Goal: Check status: Check status

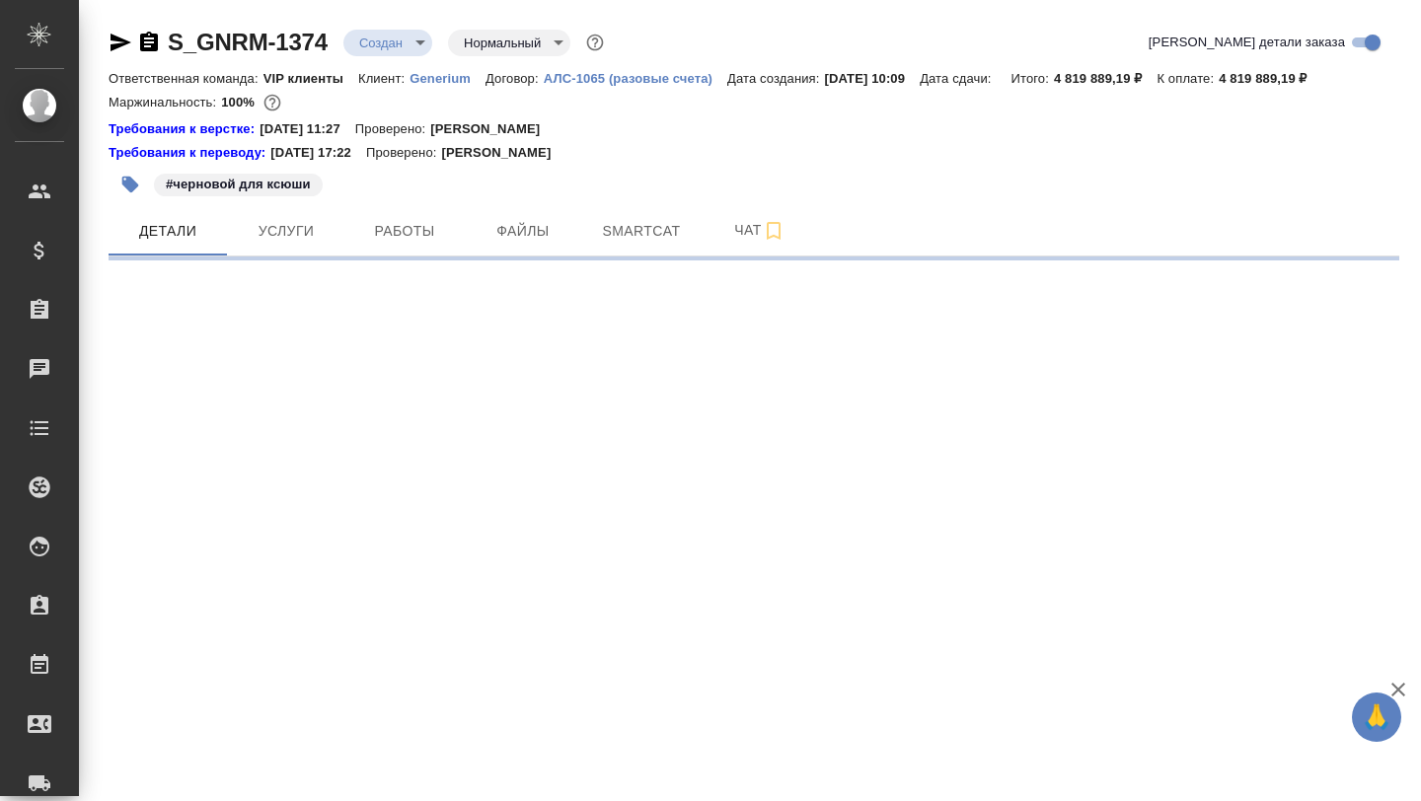
select select "RU"
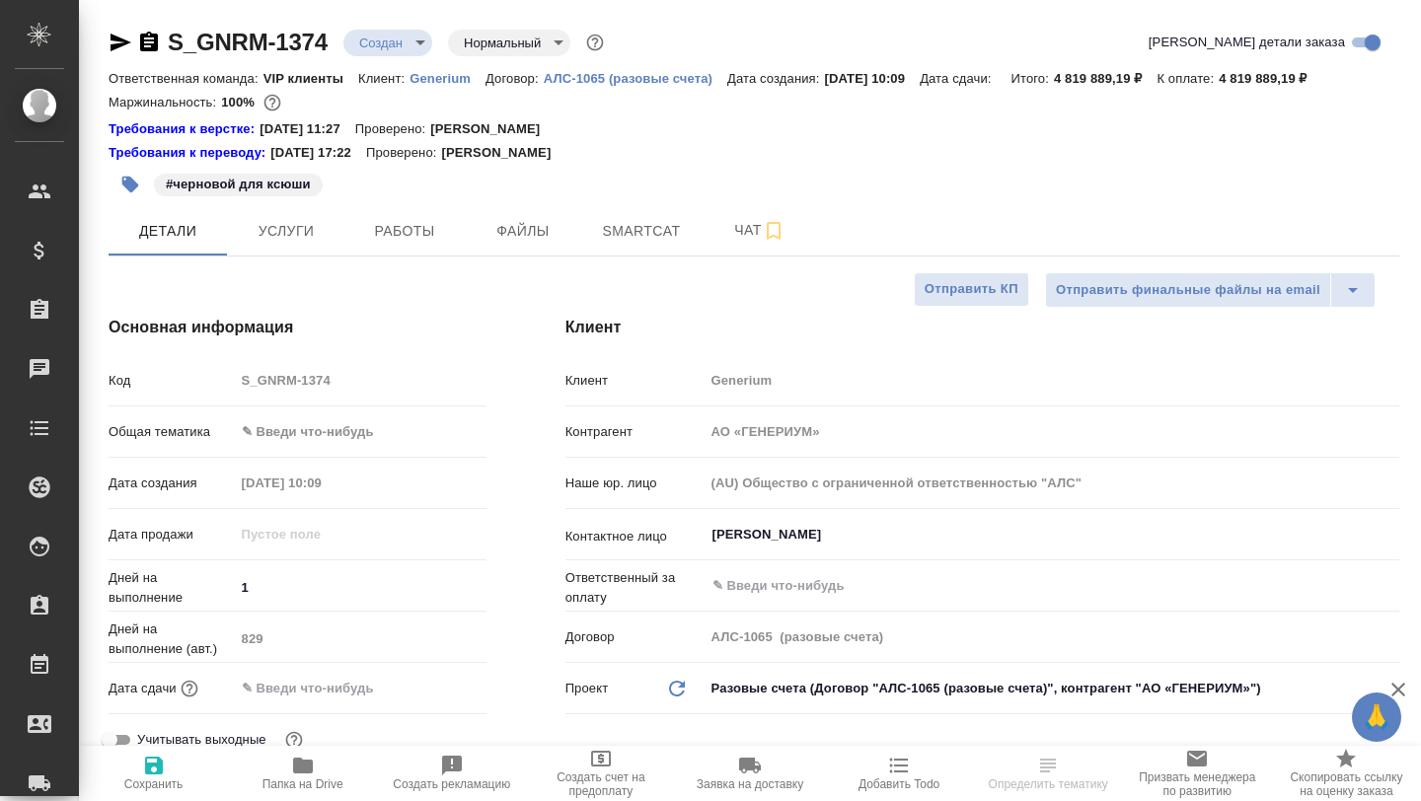
type textarea "x"
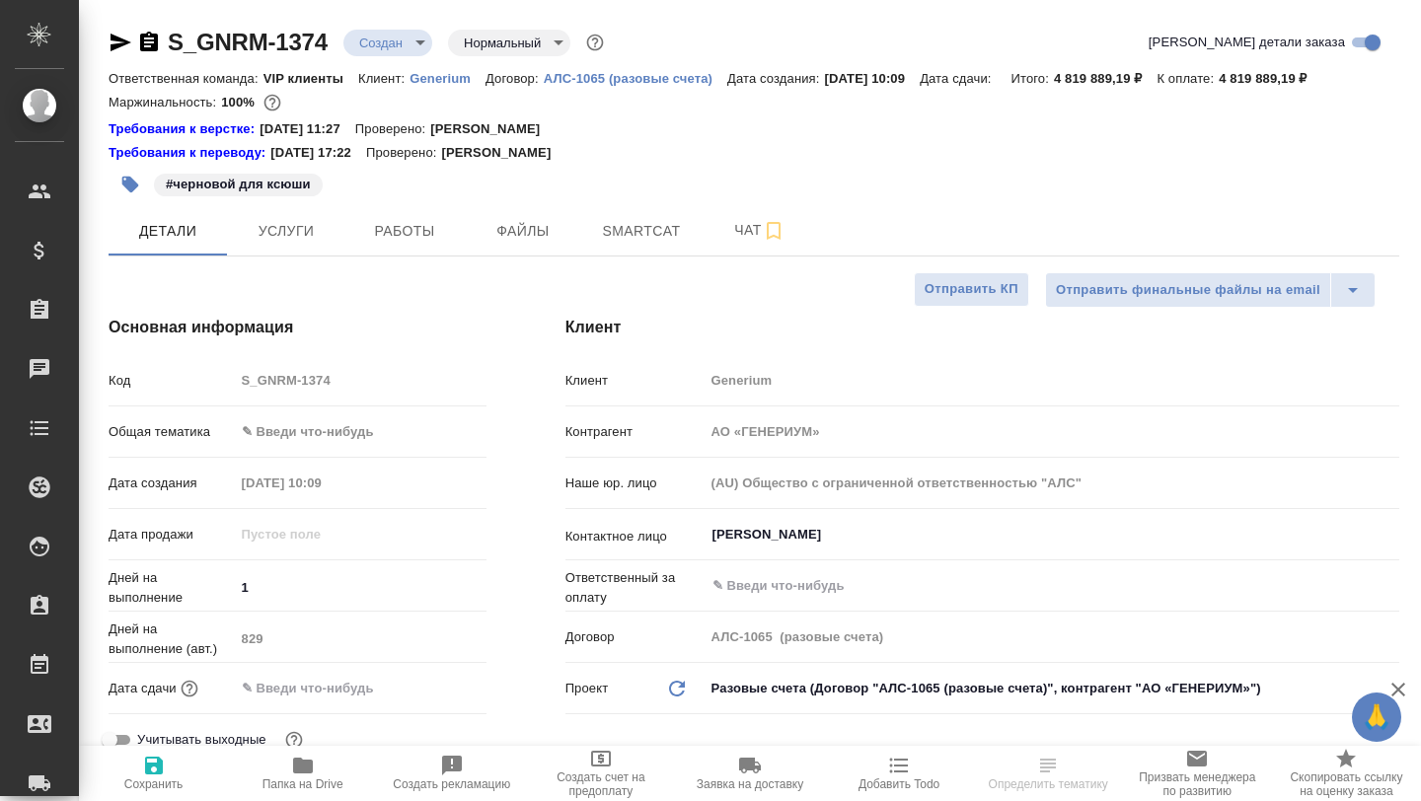
type textarea "x"
type input "[PERSON_NAME]"
click at [637, 236] on span "Smartcat" at bounding box center [641, 231] width 95 height 25
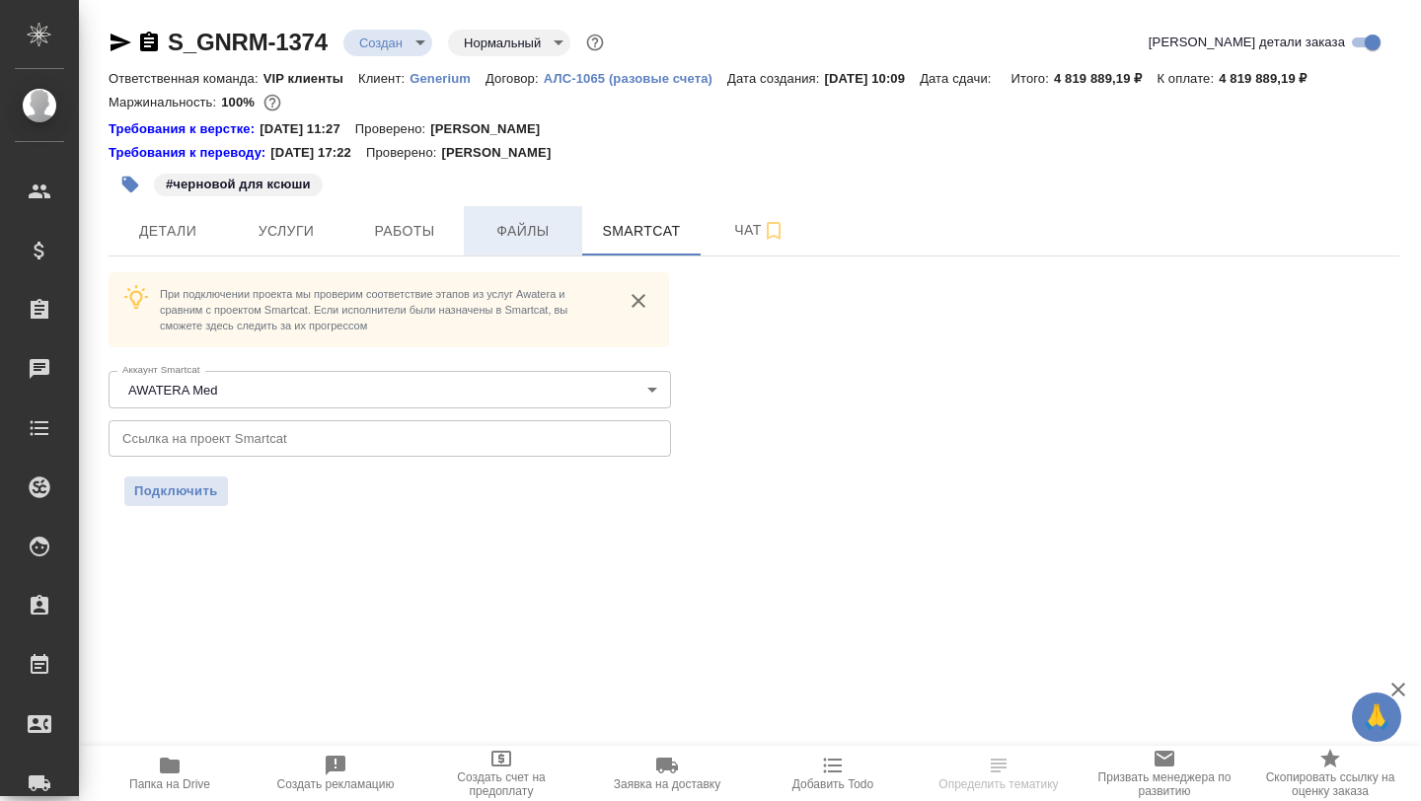
click at [523, 241] on span "Файлы" at bounding box center [523, 231] width 95 height 25
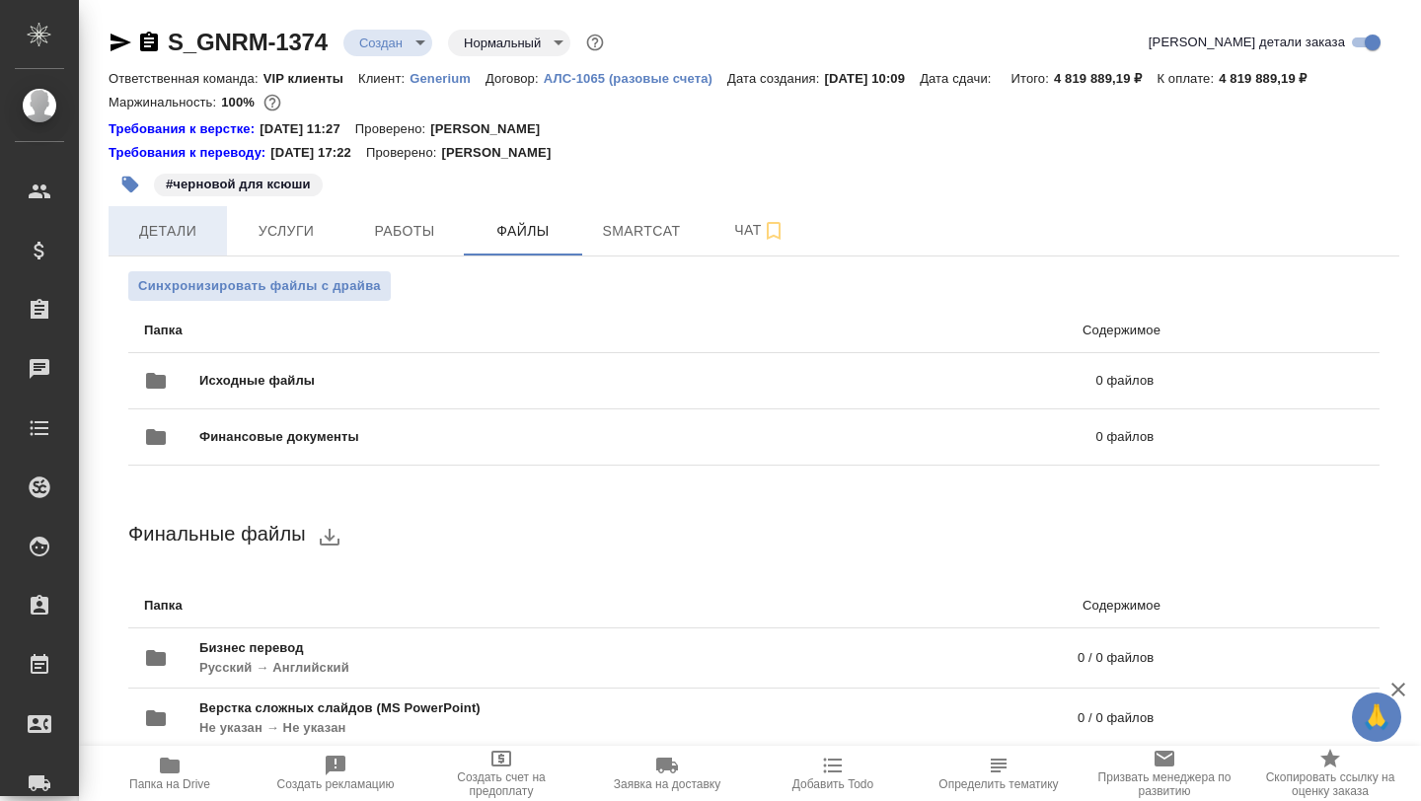
click at [194, 240] on span "Детали" at bounding box center [167, 231] width 95 height 25
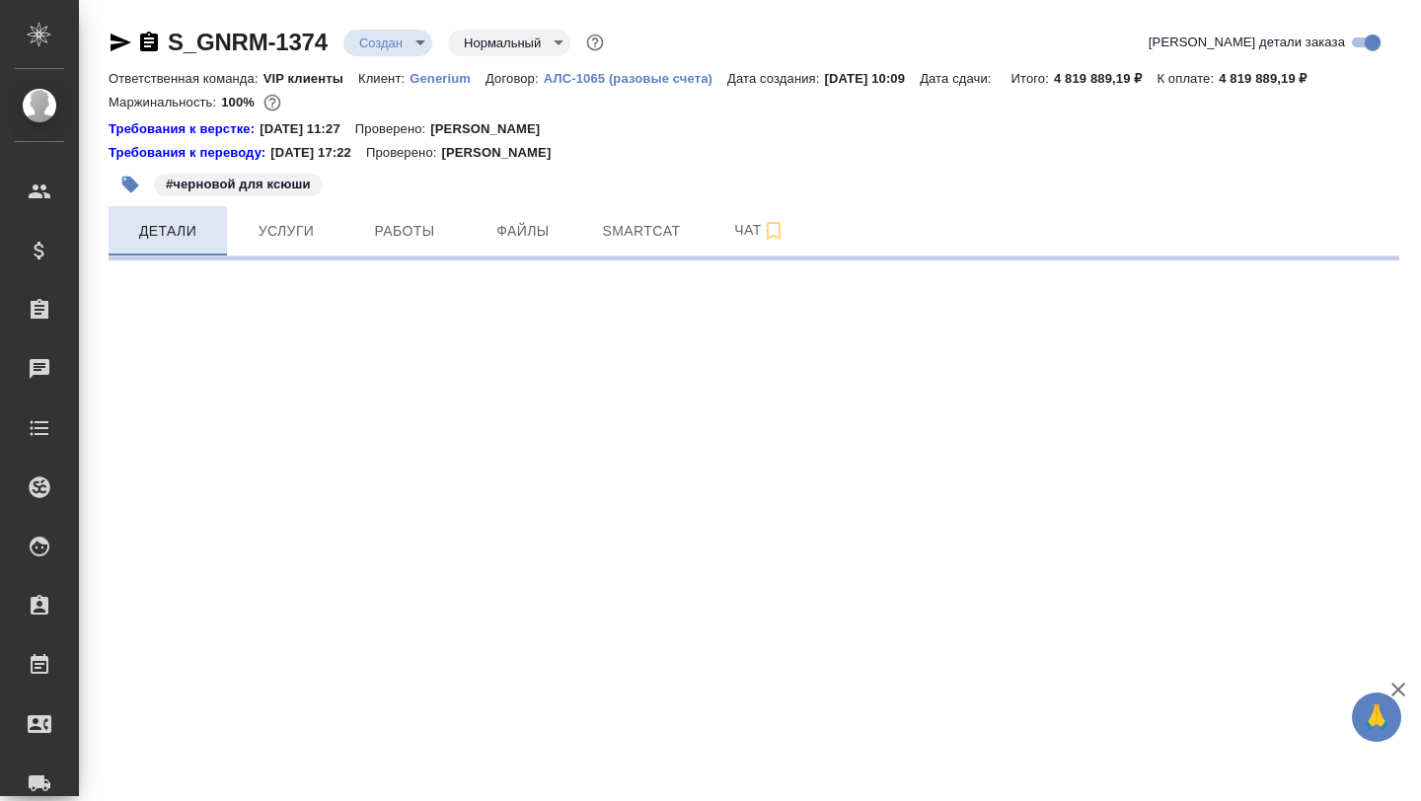
select select "RU"
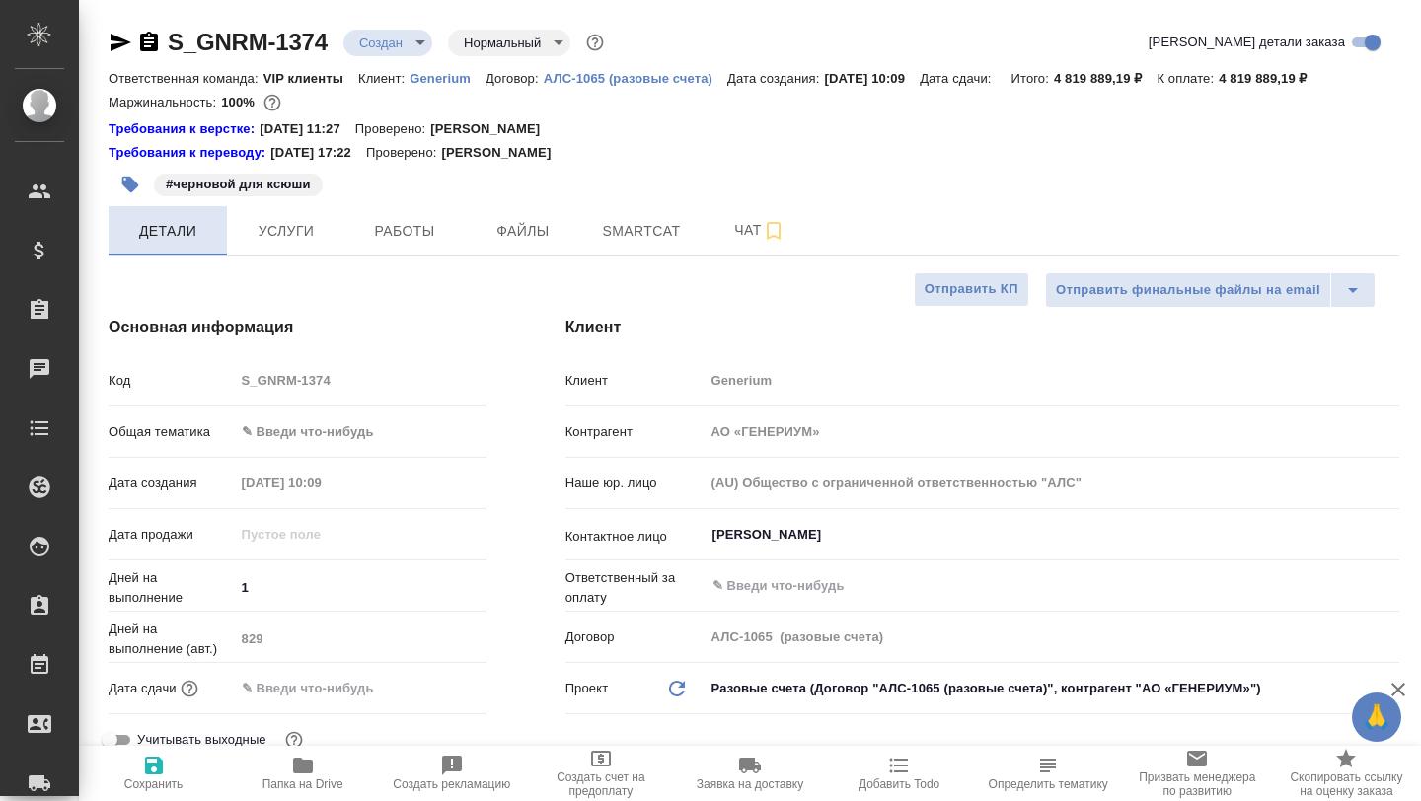
type textarea "x"
click at [297, 229] on span "Услуги" at bounding box center [286, 231] width 95 height 25
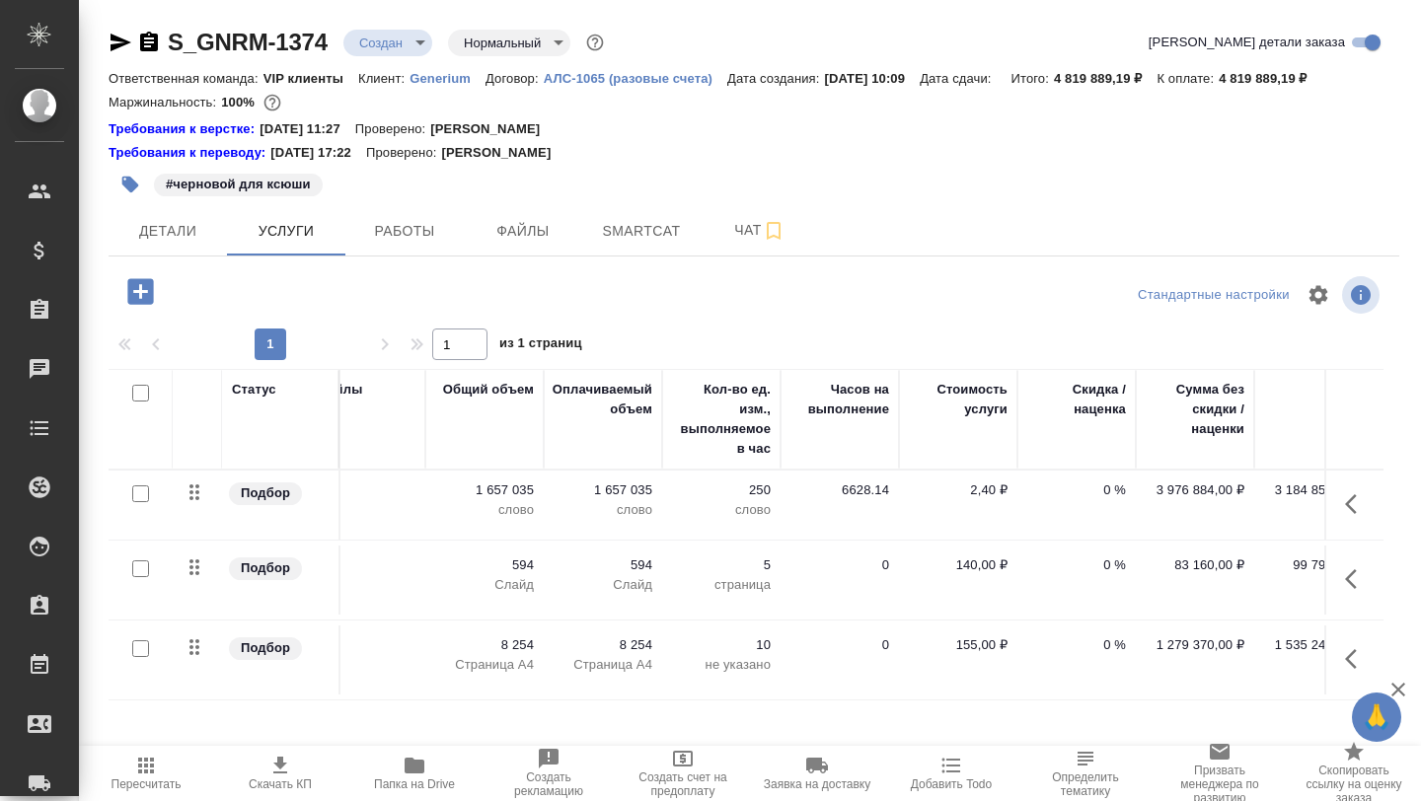
scroll to position [0, 585]
